Goal: Transaction & Acquisition: Obtain resource

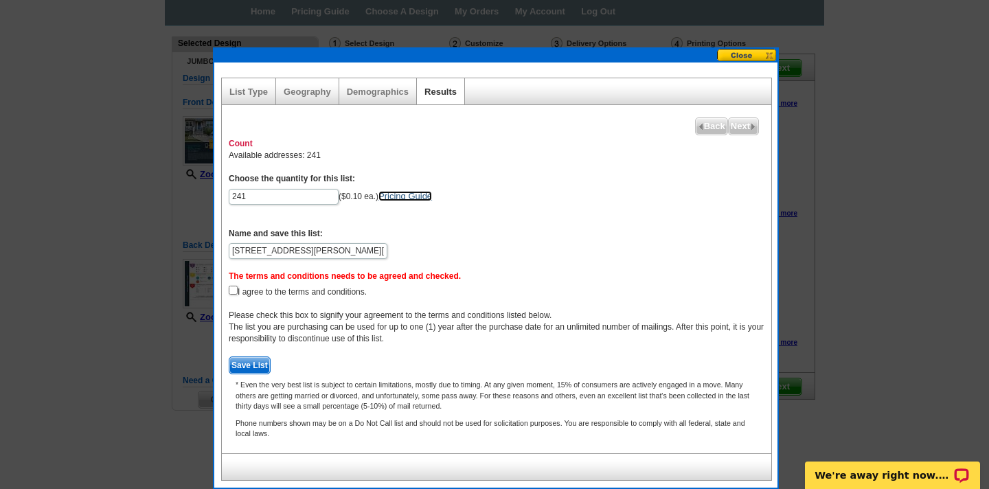
click at [736, 58] on button at bounding box center [747, 55] width 60 height 13
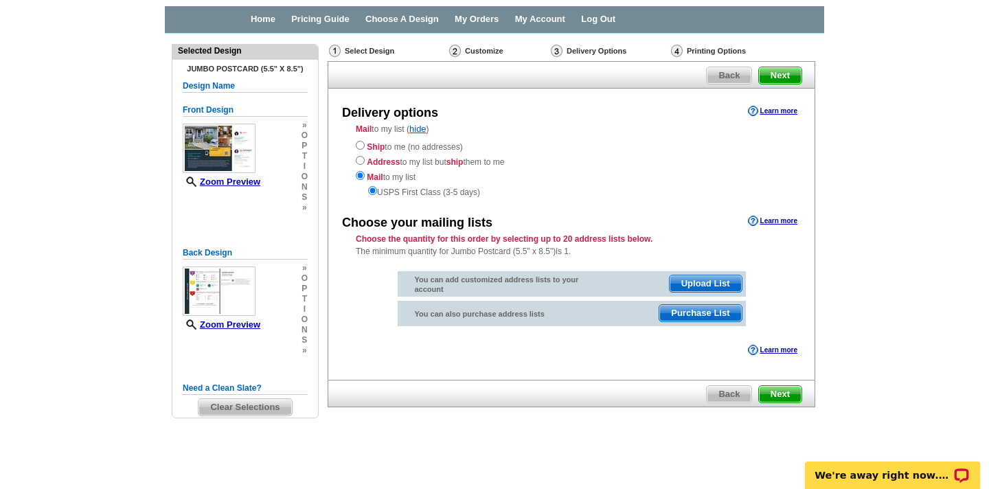
click at [707, 311] on span "Purchase List" at bounding box center [700, 313] width 82 height 16
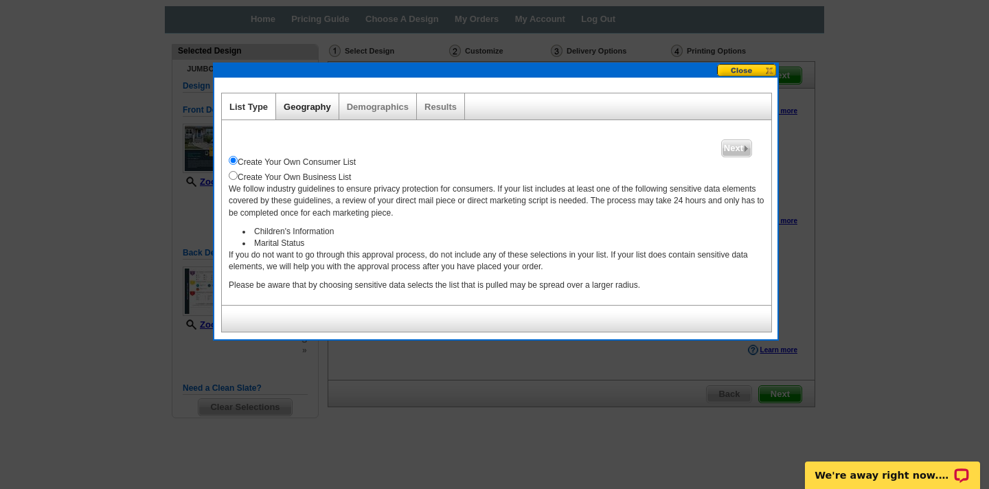
click at [311, 104] on link "Geography" at bounding box center [307, 107] width 47 height 10
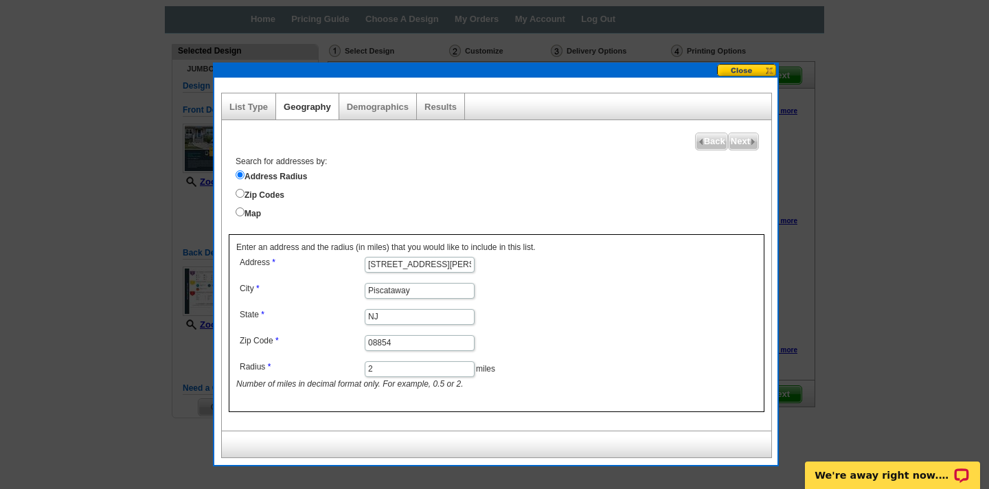
click at [453, 264] on input "614 S. Washington Ave" at bounding box center [420, 265] width 110 height 16
type input "6"
type input "1028 Hanover St"
click at [242, 211] on input "Map" at bounding box center [240, 211] width 9 height 9
radio input "true"
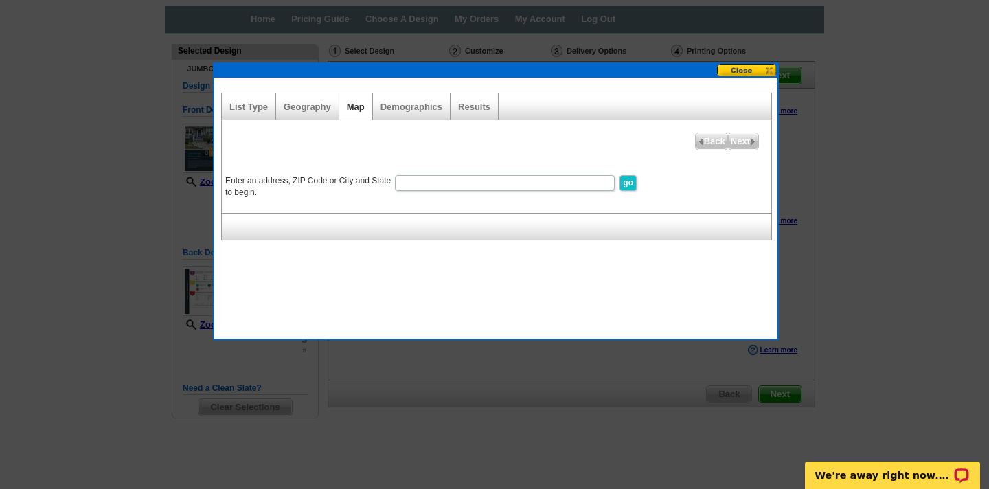
click at [421, 184] on input "Enter an address, ZIP Code or City and State to begin." at bounding box center [505, 183] width 220 height 16
type input "1028 Hanover St Piscataway NJ"
click at [628, 185] on input "go" at bounding box center [627, 183] width 17 height 16
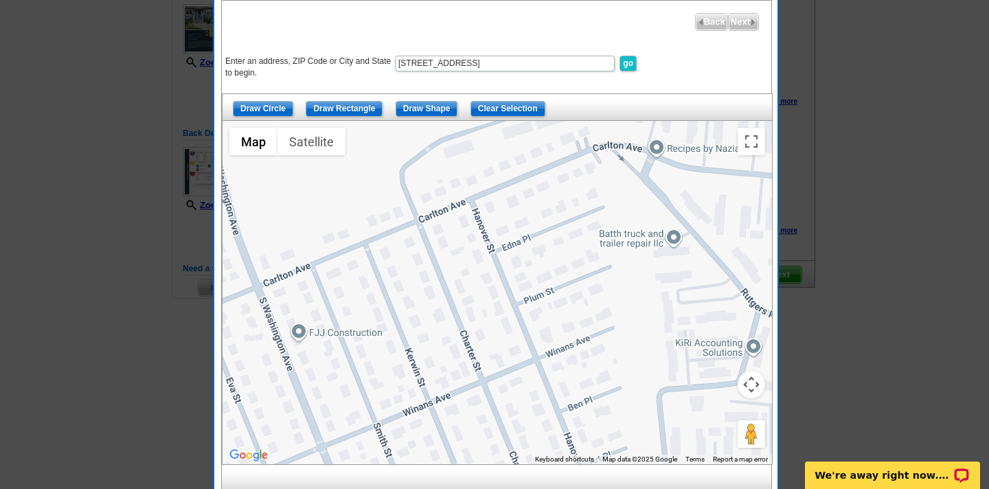
scroll to position [184, 0]
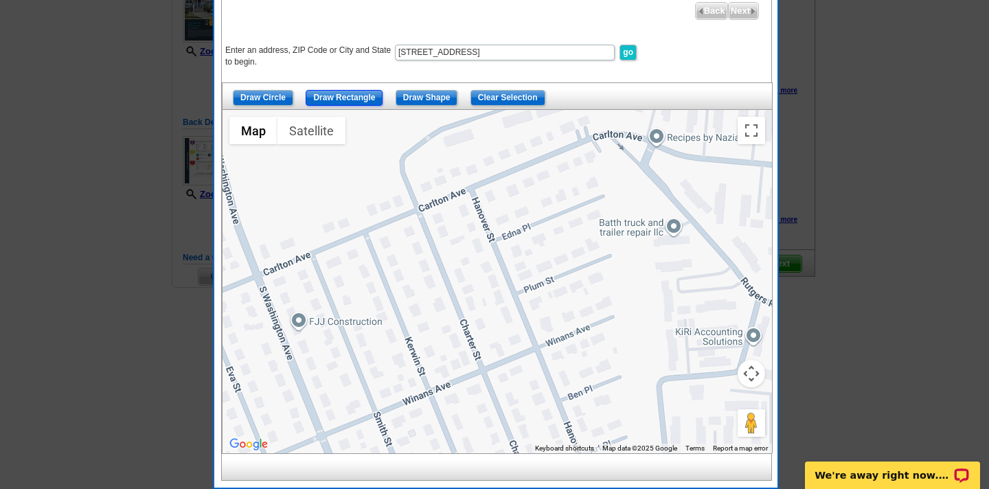
click at [361, 100] on input "Draw Rectangle" at bounding box center [344, 98] width 77 height 16
click at [300, 251] on div at bounding box center [497, 281] width 549 height 343
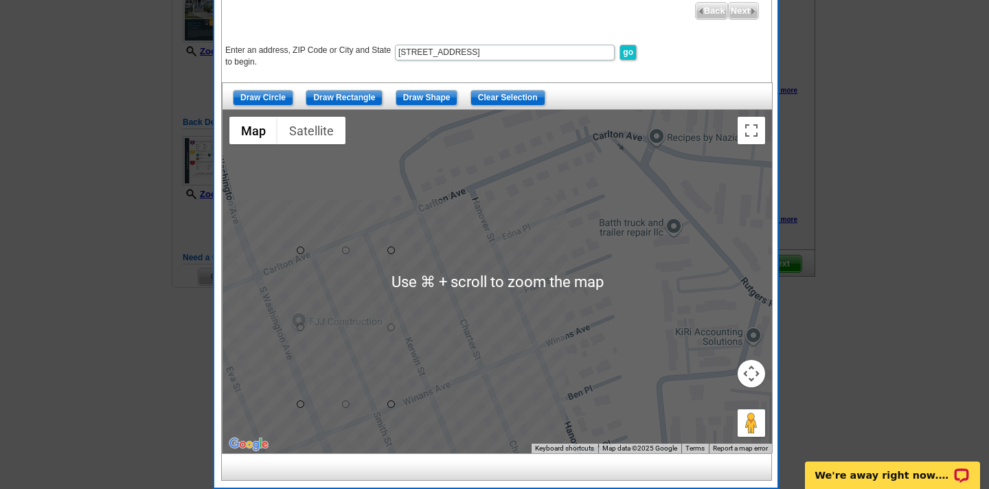
scroll to position [181, 0]
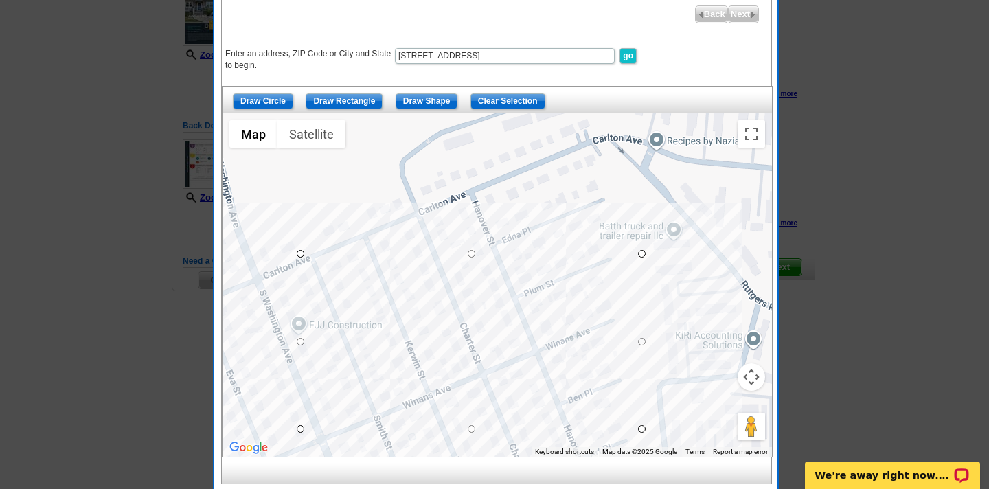
click at [641, 429] on div at bounding box center [497, 284] width 549 height 343
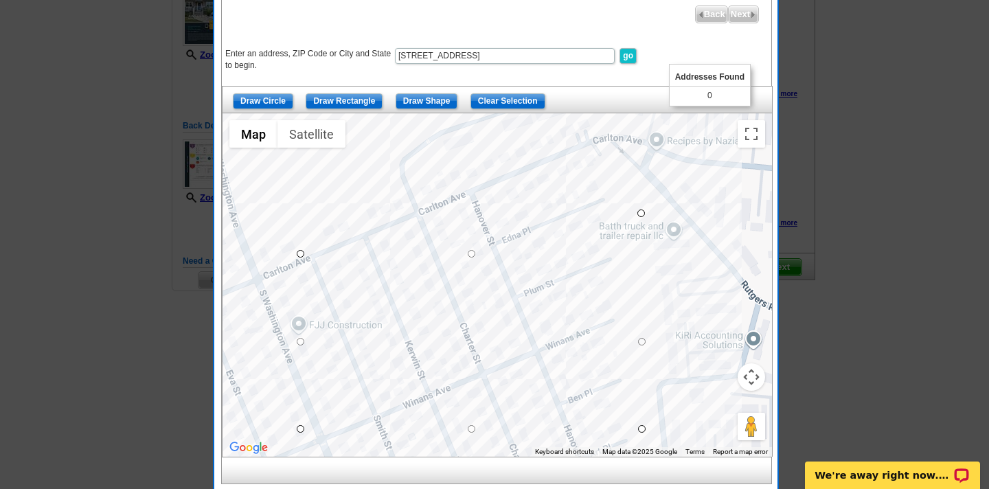
drag, startPoint x: 641, startPoint y: 253, endPoint x: 641, endPoint y: 210, distance: 42.6
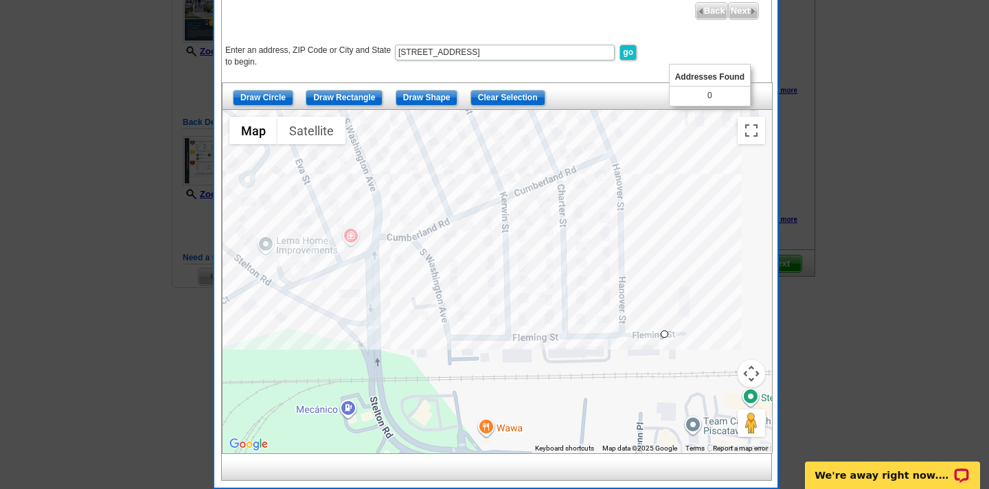
drag, startPoint x: 639, startPoint y: 427, endPoint x: 663, endPoint y: 337, distance: 92.9
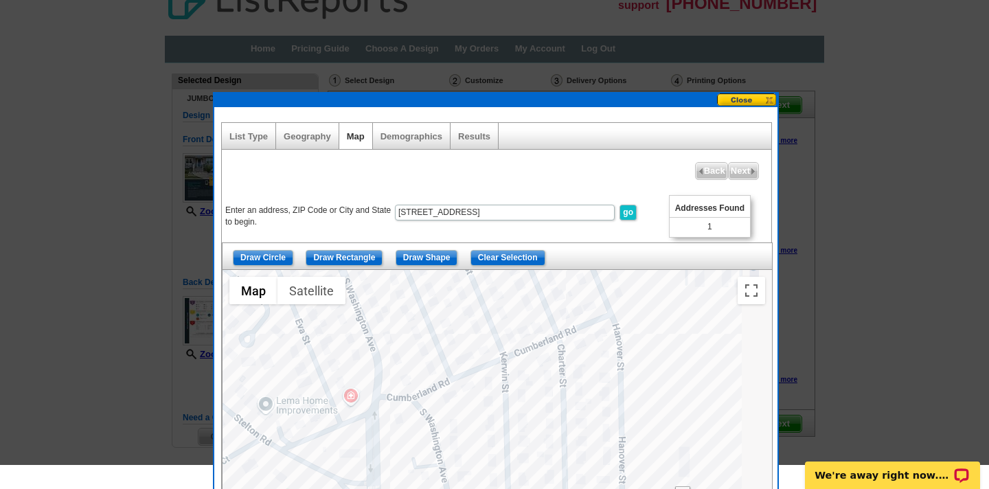
scroll to position [0, 0]
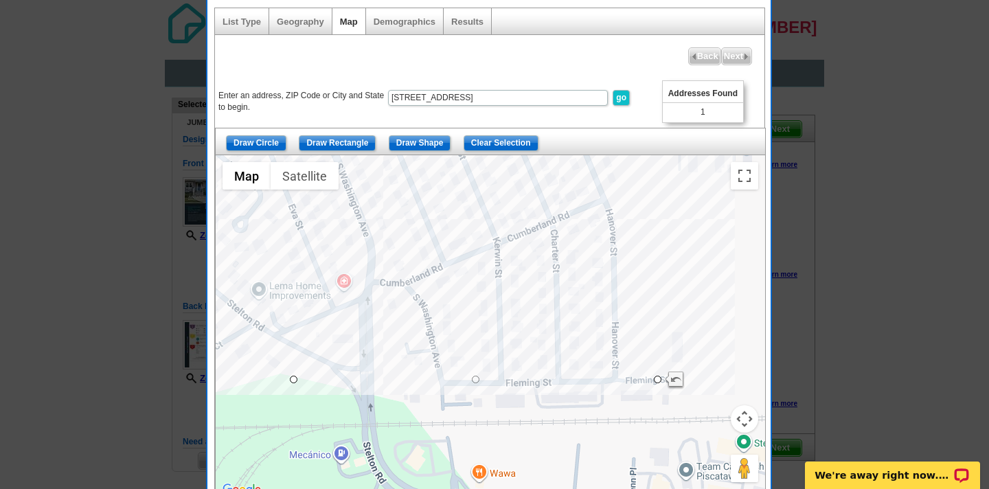
drag, startPoint x: 631, startPoint y: 122, endPoint x: 624, endPoint y: -16, distance: 138.9
click at [624, 0] on html "Free VIP support 800-260-5887 Home Pricing Guide Choose A Design My Orders My A…" at bounding box center [494, 271] width 989 height 543
click at [726, 49] on span "Next" at bounding box center [737, 56] width 30 height 16
select select
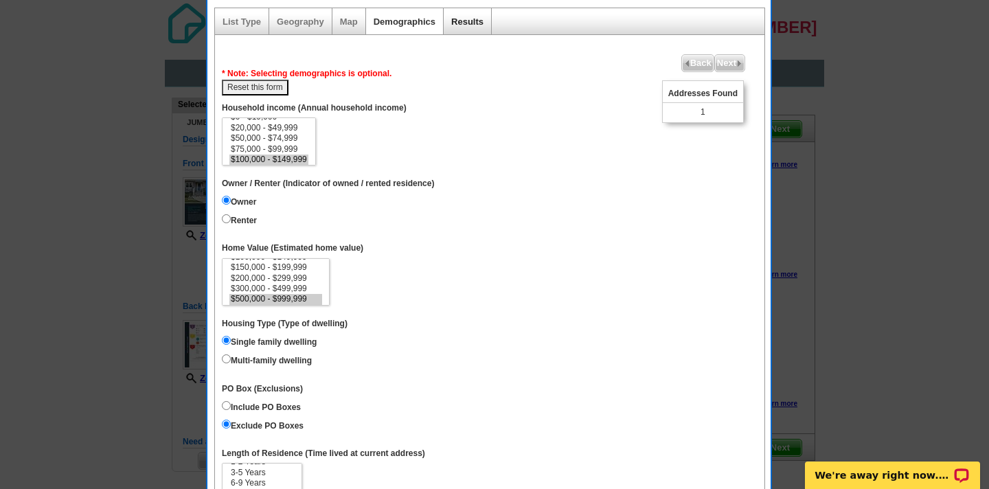
click at [481, 19] on link "Results" at bounding box center [467, 21] width 32 height 10
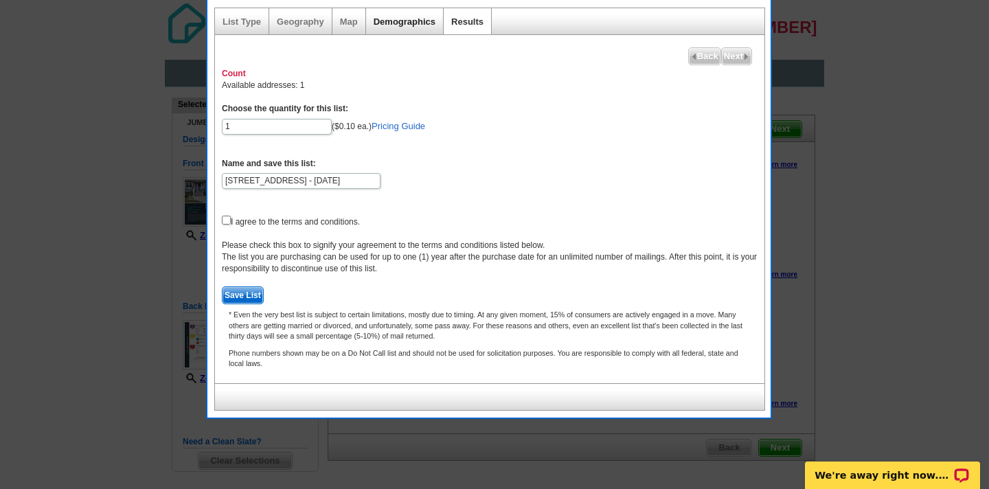
click at [396, 17] on link "Demographics" at bounding box center [405, 21] width 62 height 10
select select
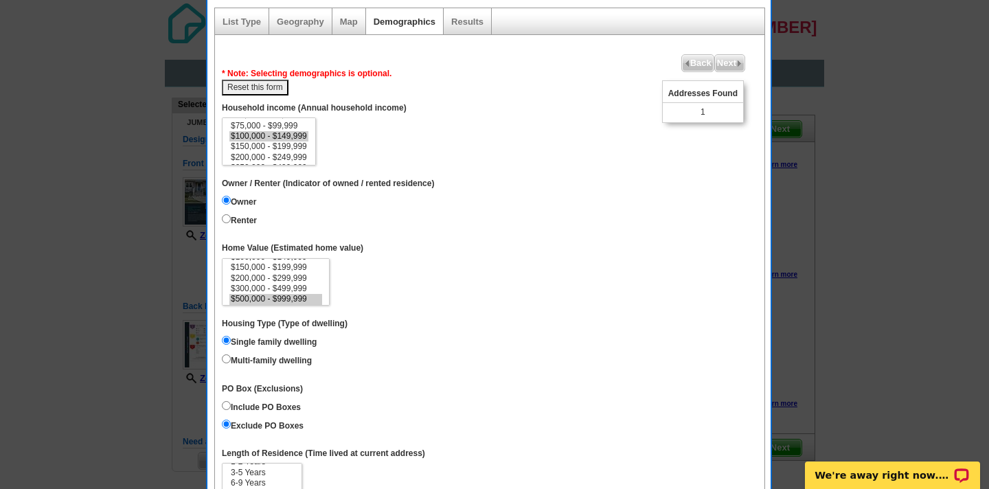
scroll to position [29, 0]
select select "75000-99999"
click at [283, 130] on option "$75,000 - $99,999" at bounding box center [268, 129] width 79 height 10
click at [266, 89] on button "Reset this form" at bounding box center [255, 88] width 67 height 16
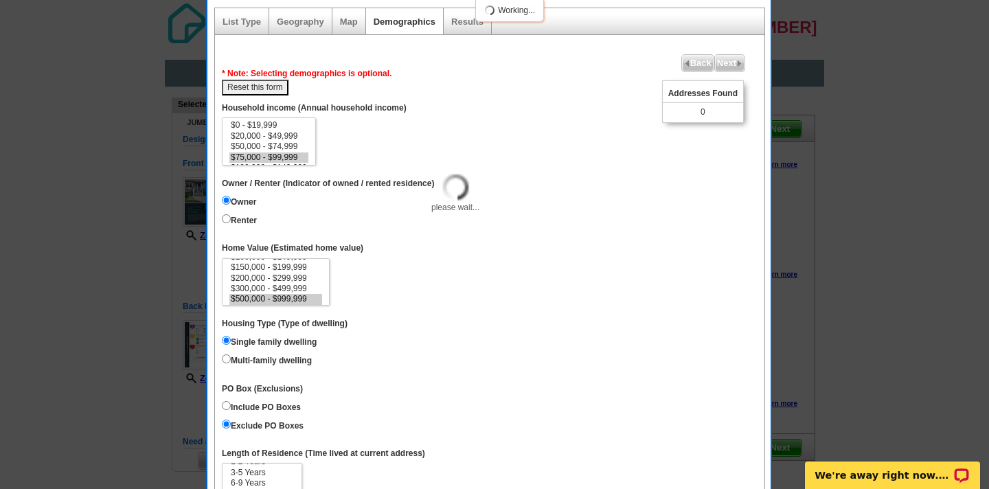
select select
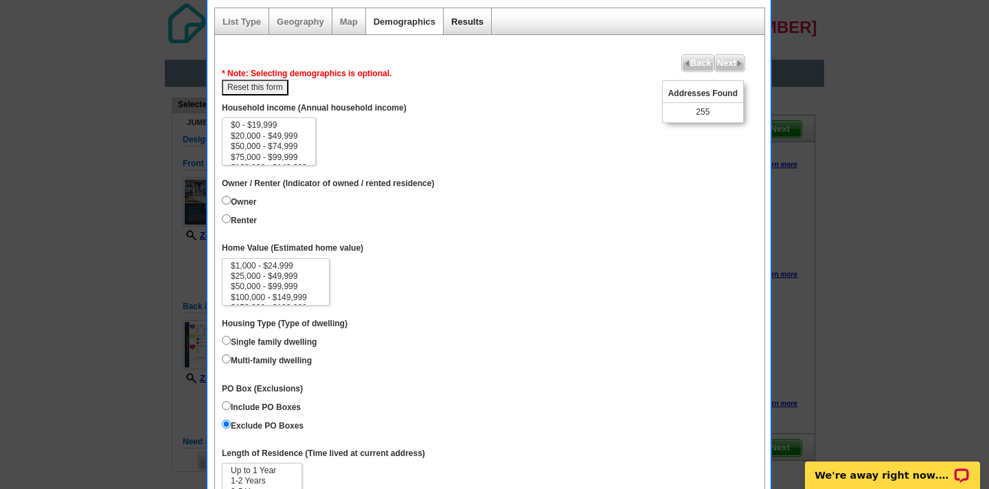
click at [472, 25] on link "Results" at bounding box center [467, 21] width 32 height 10
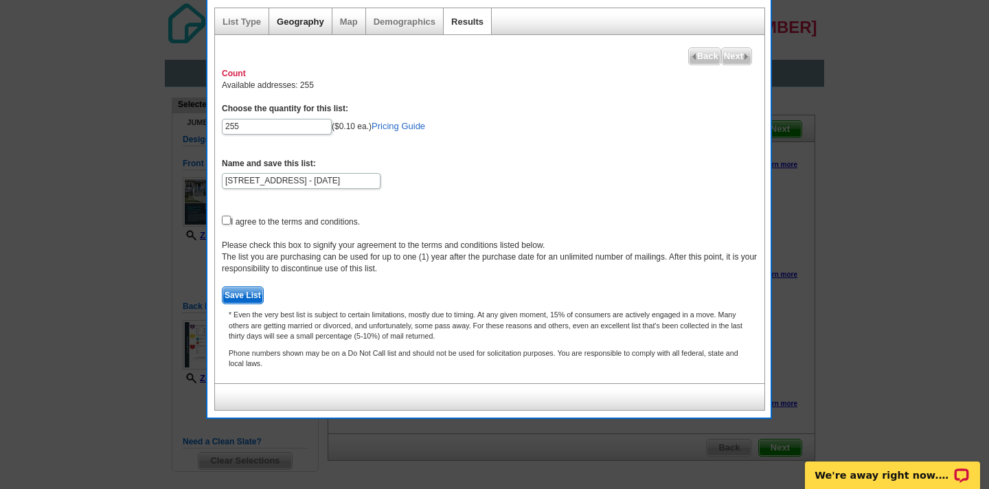
click at [304, 16] on link "Geography" at bounding box center [300, 21] width 47 height 10
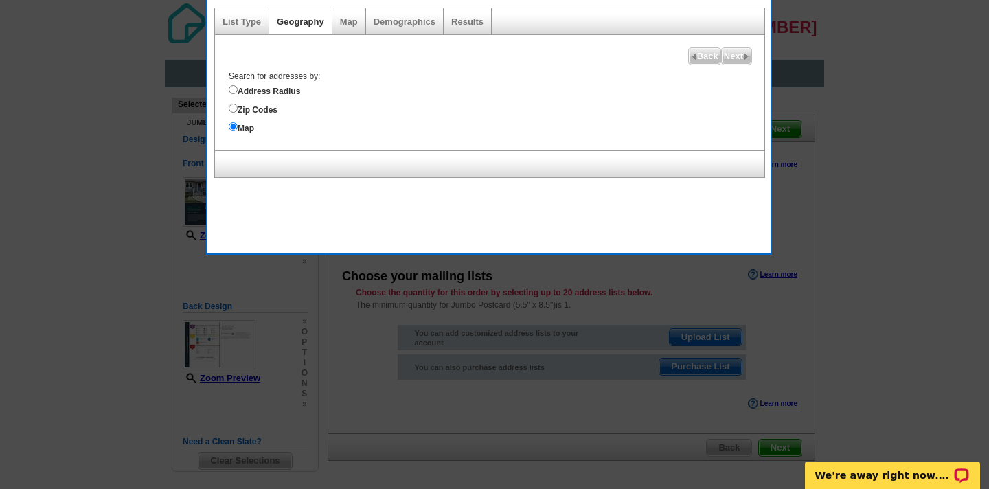
click at [350, 14] on div "Map" at bounding box center [349, 21] width 34 height 26
click at [348, 21] on link "Map" at bounding box center [349, 21] width 18 height 10
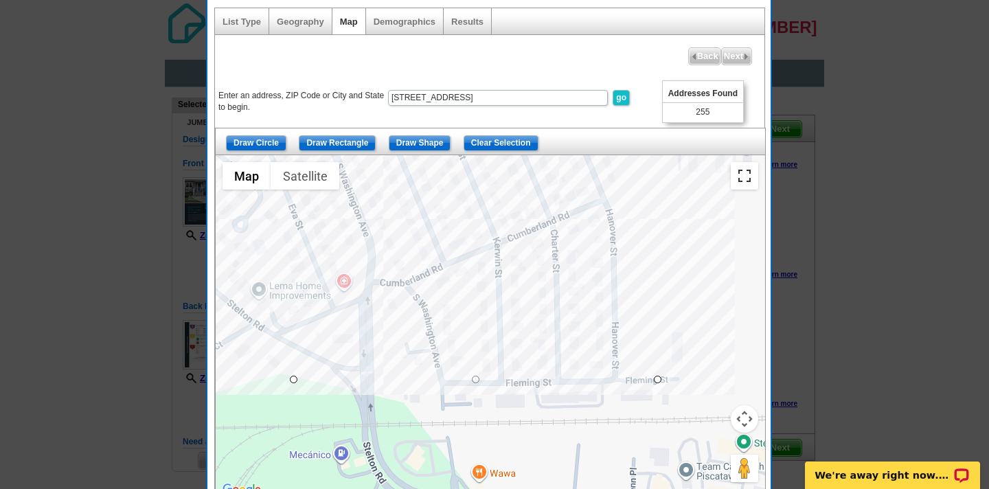
click at [749, 169] on button "Toggle fullscreen view" at bounding box center [744, 175] width 27 height 27
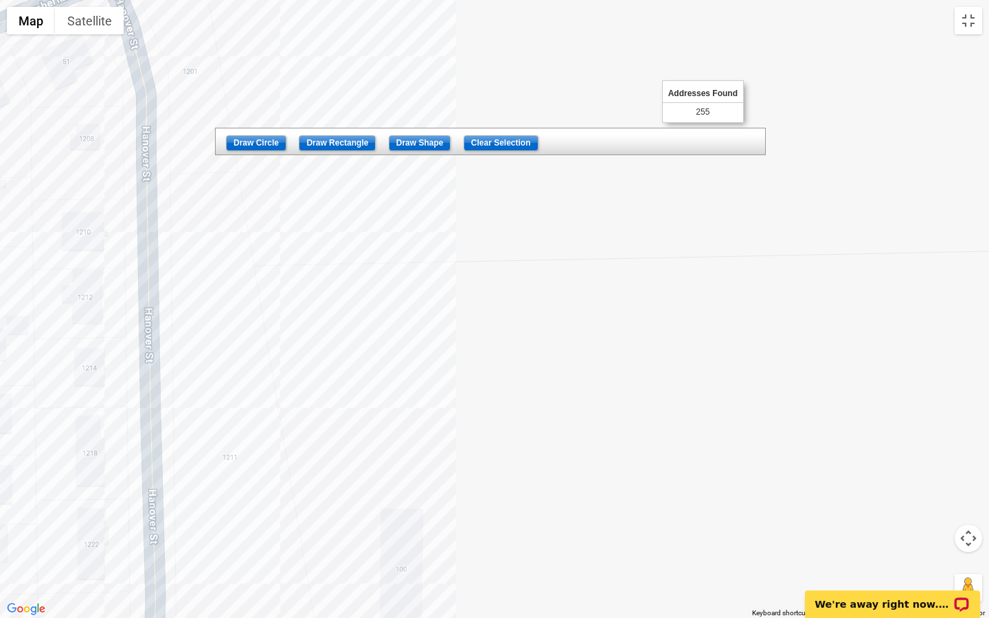
click at [621, 81] on div at bounding box center [494, 309] width 989 height 618
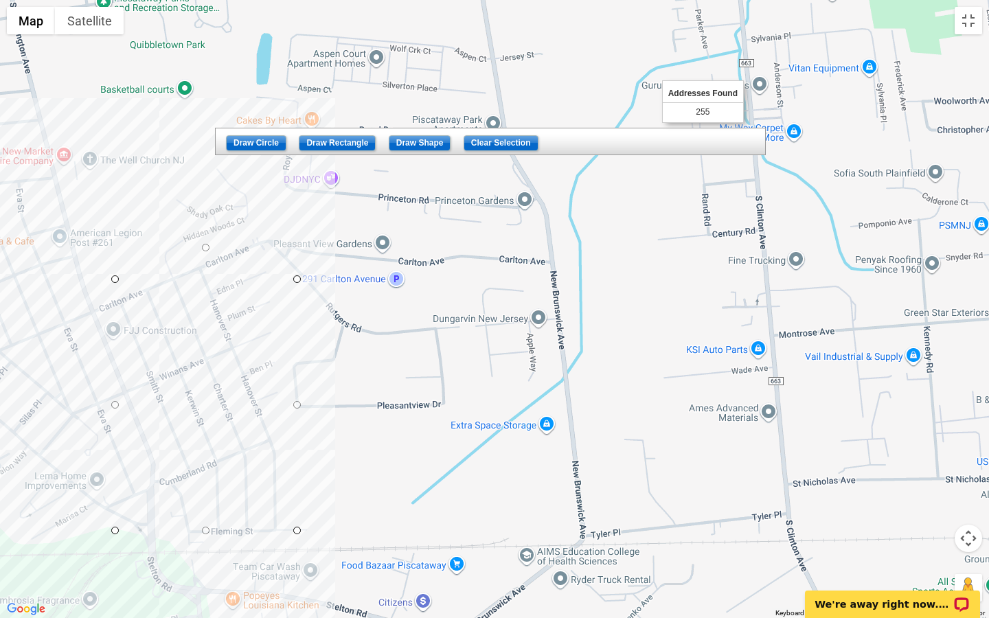
drag, startPoint x: 205, startPoint y: 280, endPoint x: 247, endPoint y: 248, distance: 52.5
drag, startPoint x: 206, startPoint y: 248, endPoint x: 209, endPoint y: 273, distance: 24.9
drag, startPoint x: 293, startPoint y: 274, endPoint x: 280, endPoint y: 264, distance: 16.6
click at [681, 243] on div at bounding box center [494, 309] width 989 height 618
click at [970, 488] on button "Map camera controls" at bounding box center [968, 538] width 27 height 27
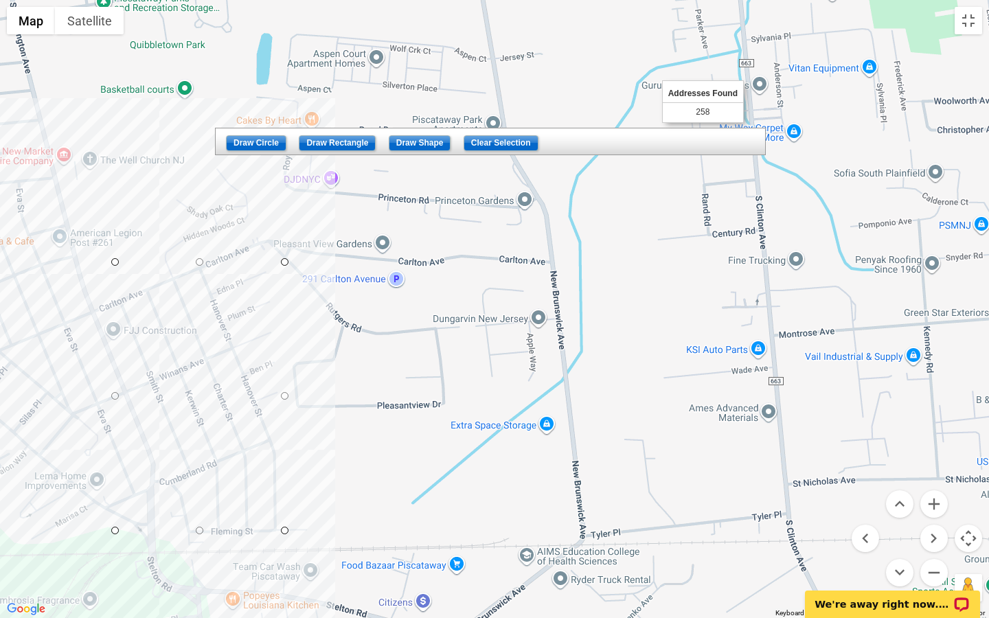
click at [970, 488] on button "Map camera controls" at bounding box center [968, 538] width 27 height 27
click at [972, 27] on button "Toggle fullscreen view" at bounding box center [968, 20] width 27 height 27
